Goal: Find specific page/section: Find specific page/section

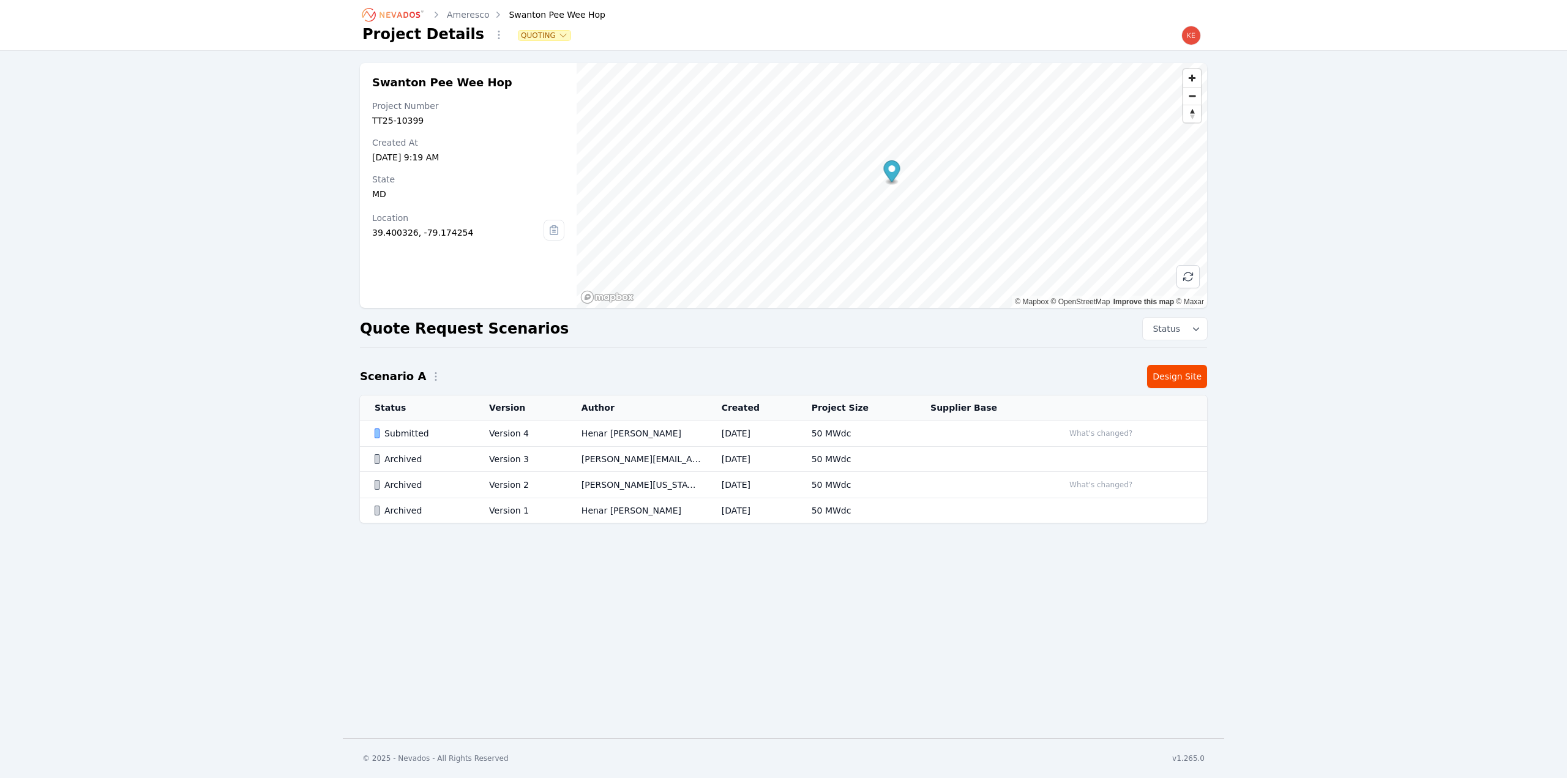
click at [364, 16] on icon "Breadcrumb" at bounding box center [368, 14] width 13 height 13
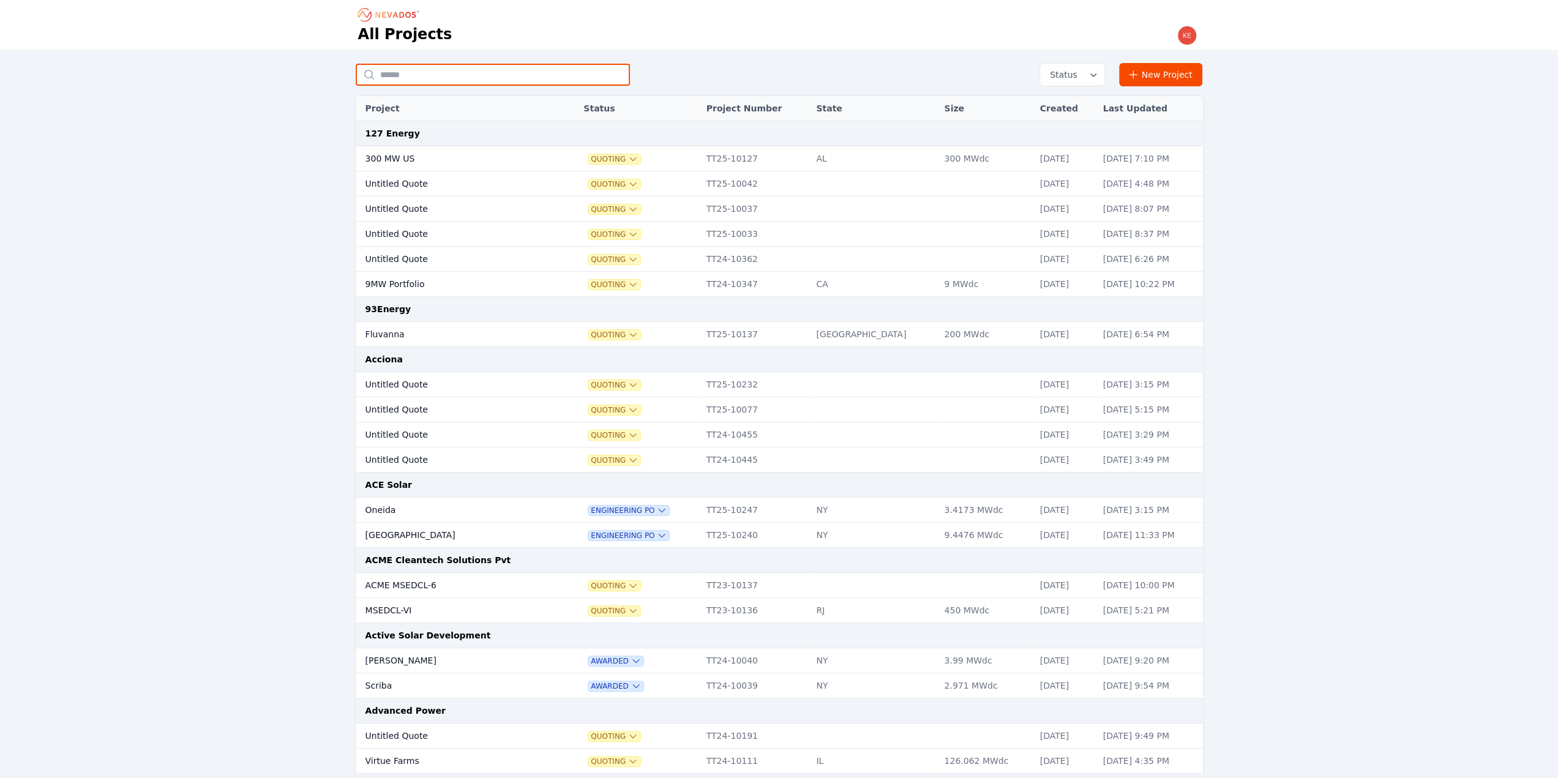
click at [428, 78] on input "text" at bounding box center [493, 75] width 274 height 22
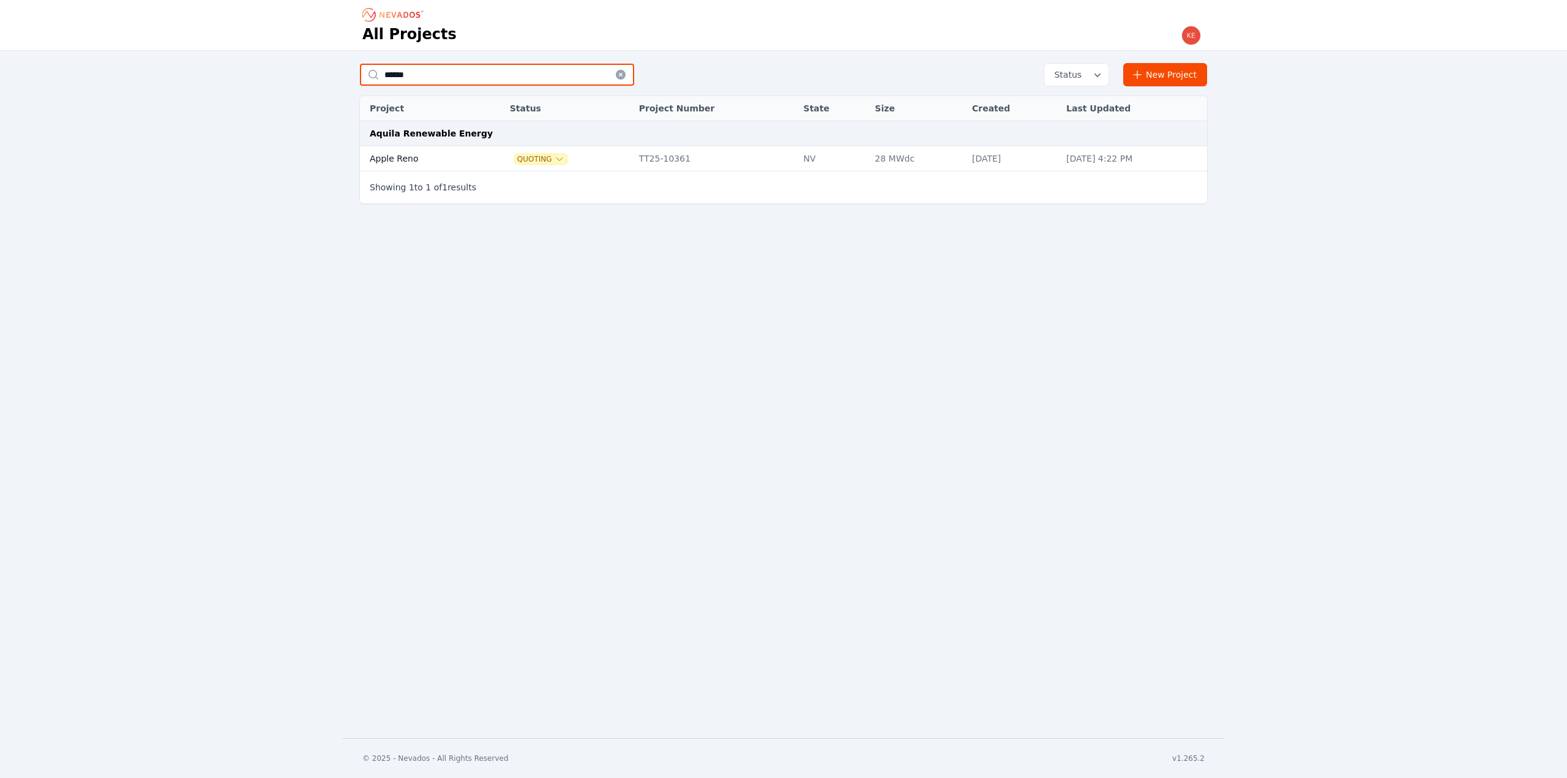
type input "******"
click at [461, 155] on td "Apple Reno" at bounding box center [420, 158] width 121 height 25
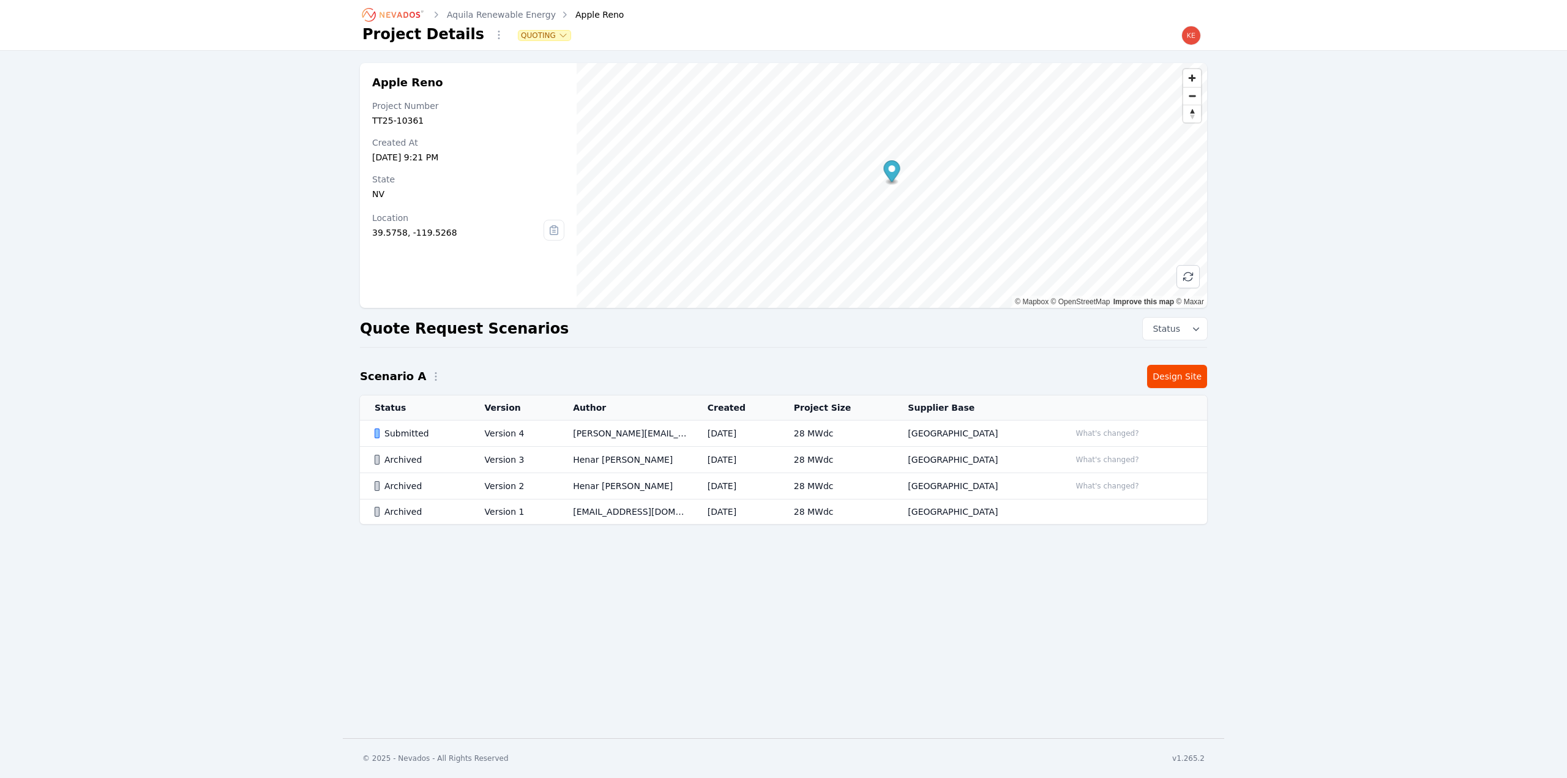
click at [454, 431] on div "Submitted" at bounding box center [419, 433] width 89 height 12
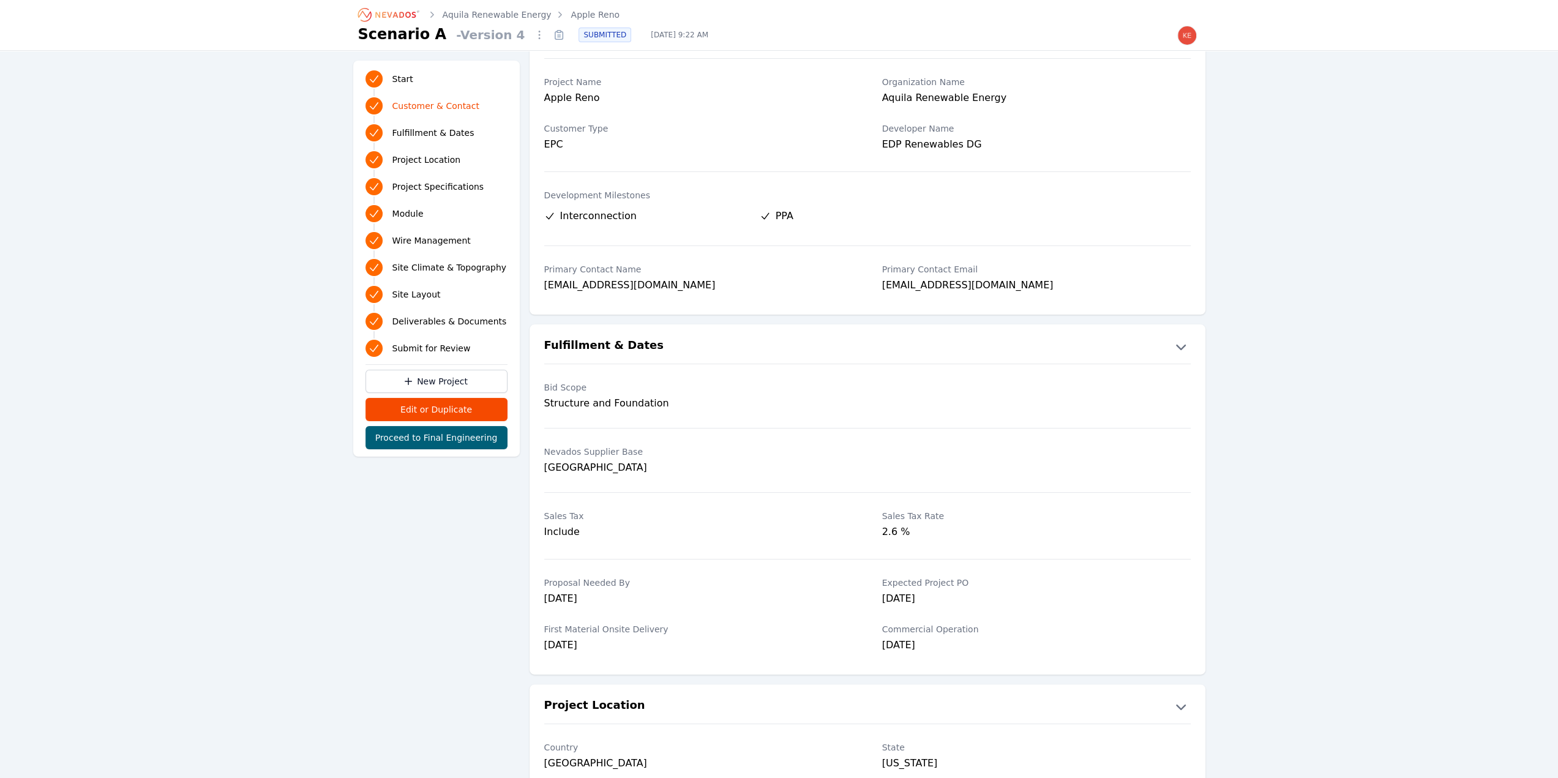
scroll to position [61, 0]
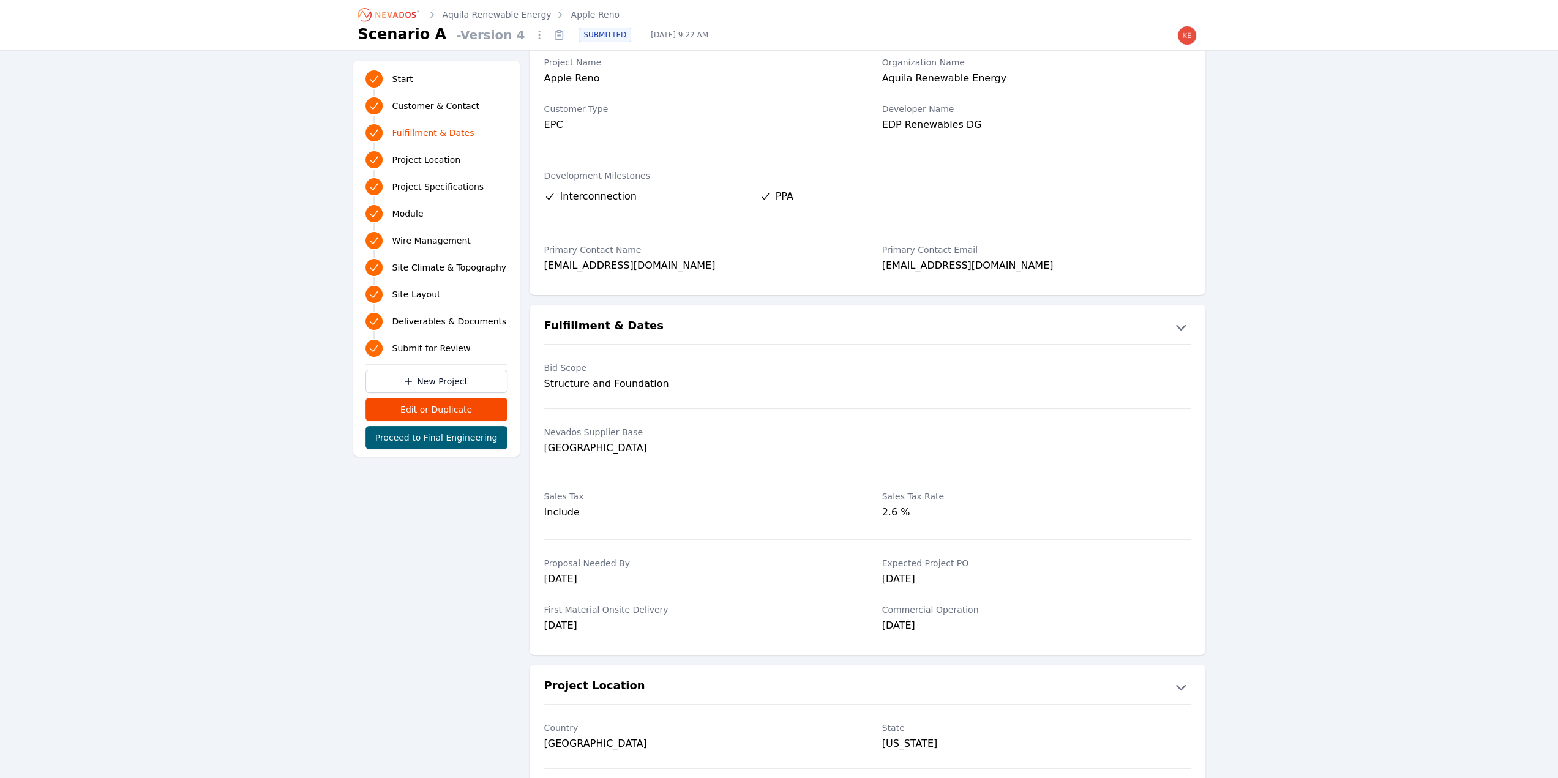
click at [439, 318] on span "Deliverables & Documents" at bounding box center [449, 321] width 114 height 12
